Goal: Find specific page/section: Find specific page/section

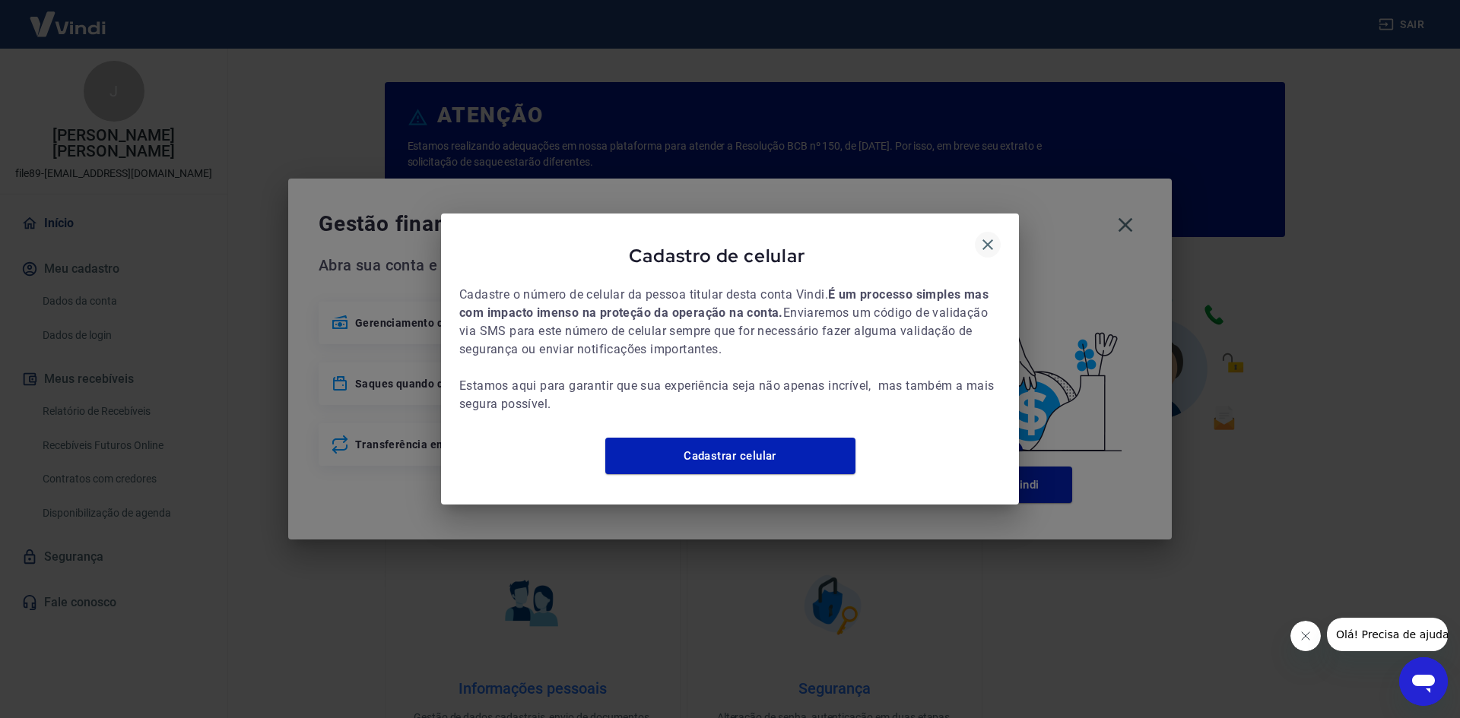
click at [984, 239] on icon "button" at bounding box center [987, 244] width 11 height 11
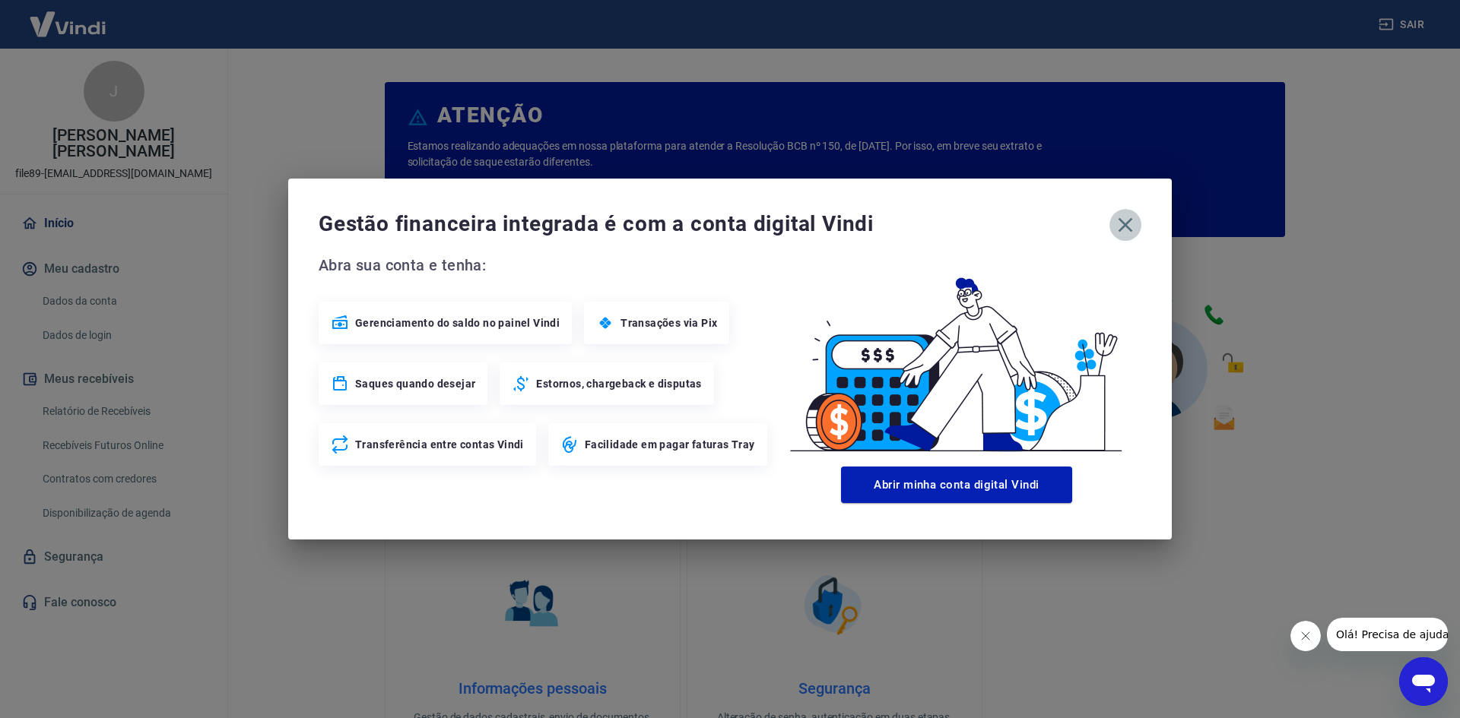
click at [1128, 233] on icon "button" at bounding box center [1125, 225] width 24 height 24
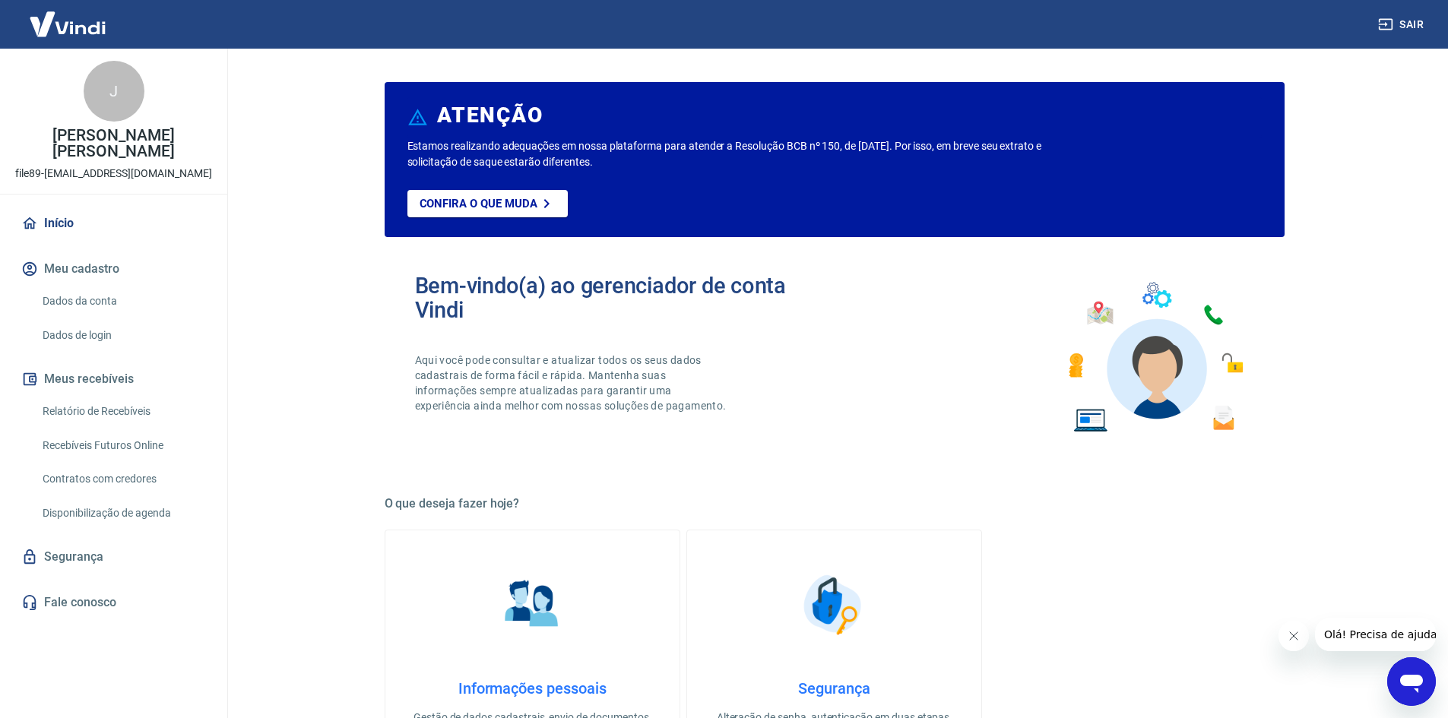
click at [85, 33] on img at bounding box center [67, 24] width 99 height 46
click at [108, 407] on link "Relatório de Recebíveis" at bounding box center [122, 411] width 173 height 31
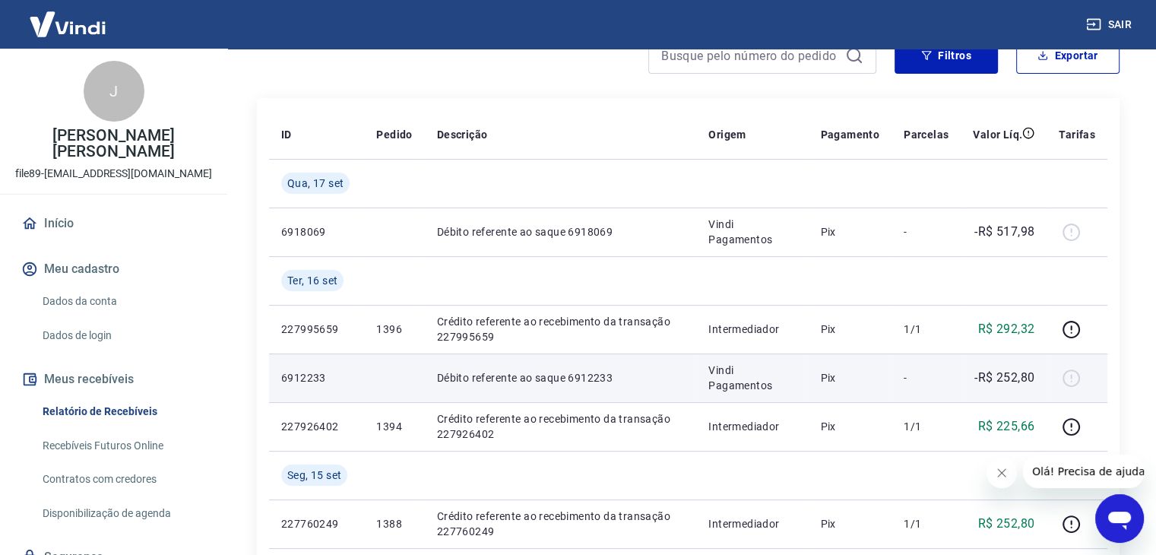
scroll to position [76, 0]
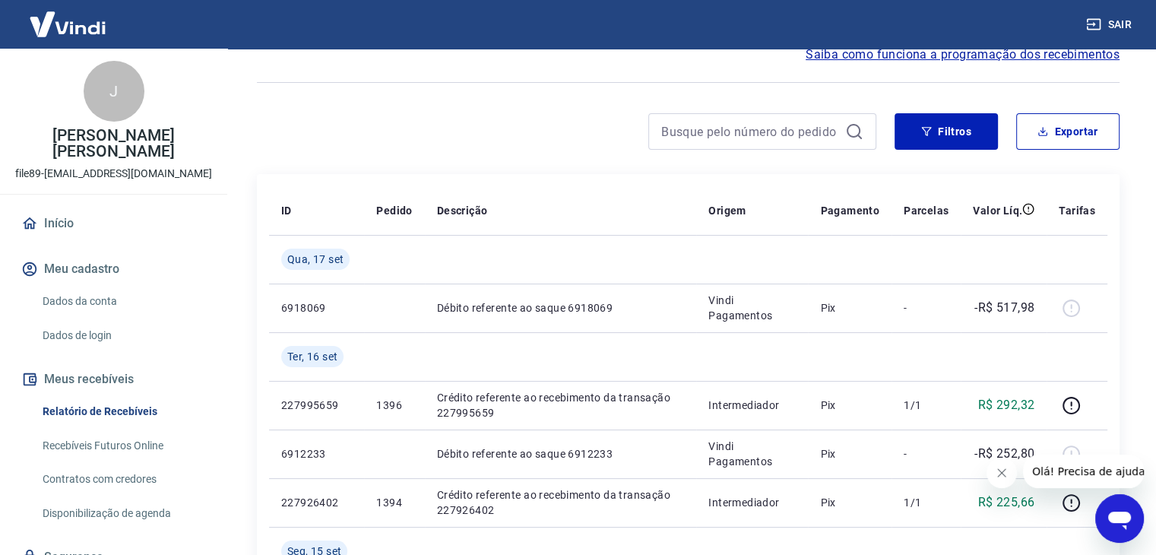
click at [64, 224] on link "Início" at bounding box center [113, 223] width 191 height 33
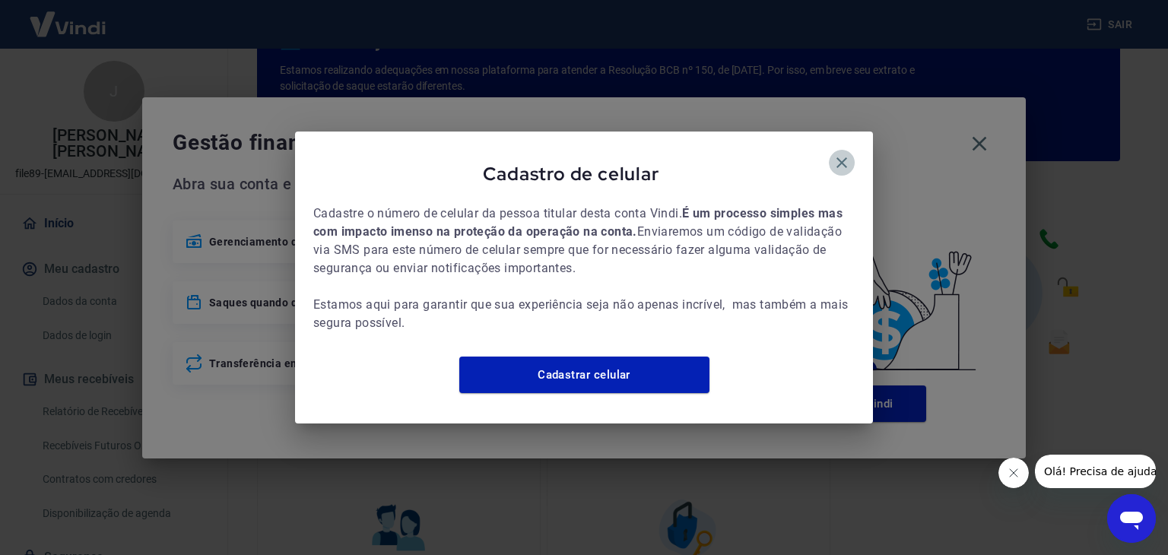
click at [846, 157] on icon "button" at bounding box center [841, 163] width 18 height 18
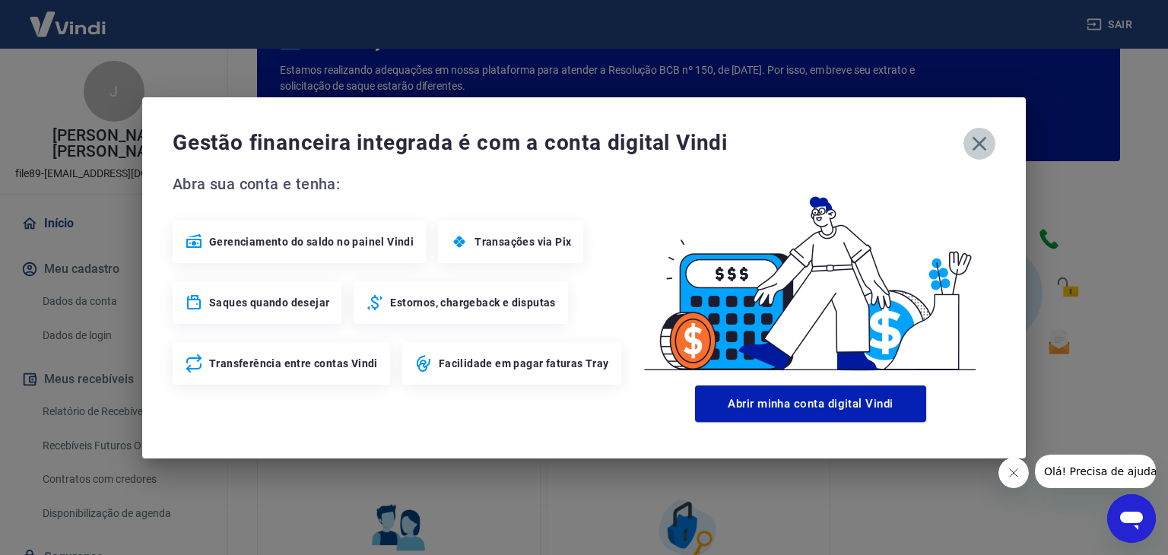
click at [985, 151] on icon "button" at bounding box center [979, 144] width 24 height 24
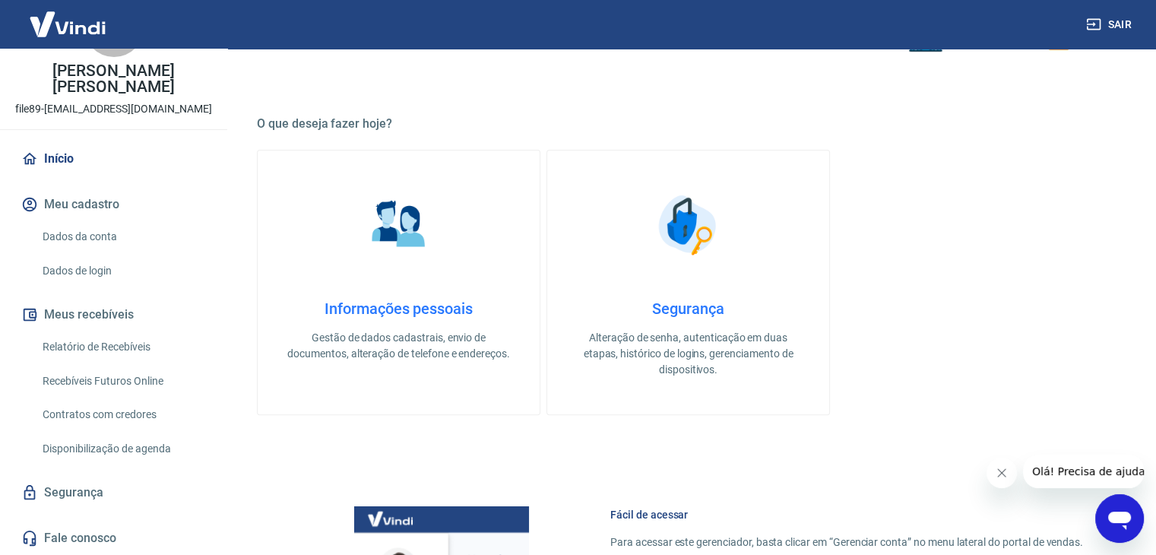
scroll to position [304, 0]
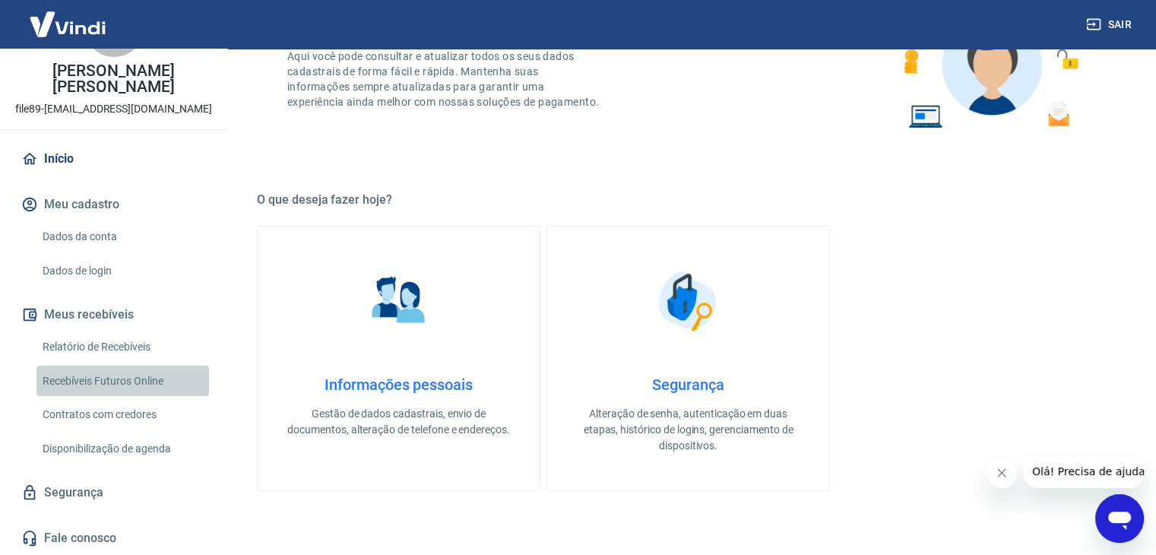
click at [151, 387] on link "Recebíveis Futuros Online" at bounding box center [122, 381] width 173 height 31
